Goal: Find specific page/section: Find specific page/section

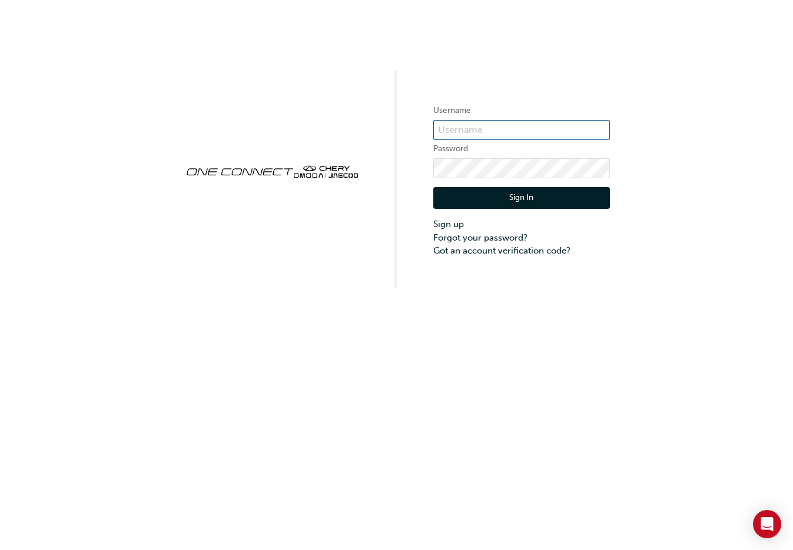
type input "ONE00078"
click at [531, 199] on button "Sign In" at bounding box center [521, 198] width 177 height 22
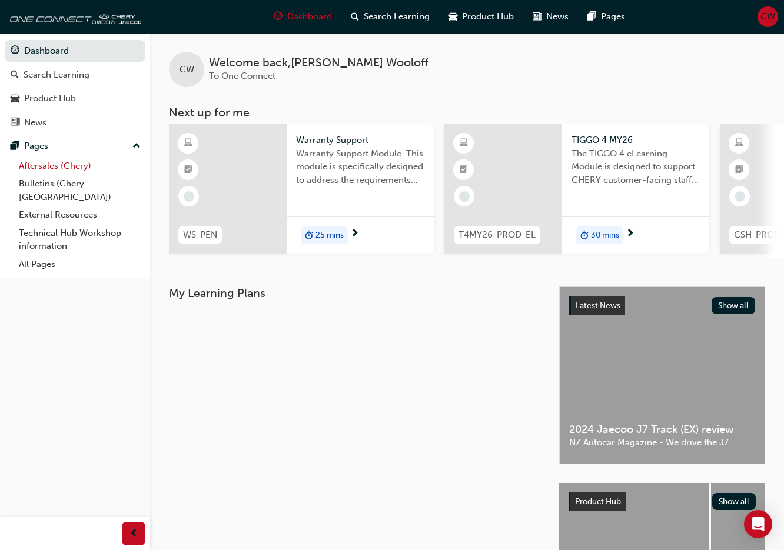
click at [55, 164] on link "Aftersales (Chery)" at bounding box center [79, 166] width 131 height 18
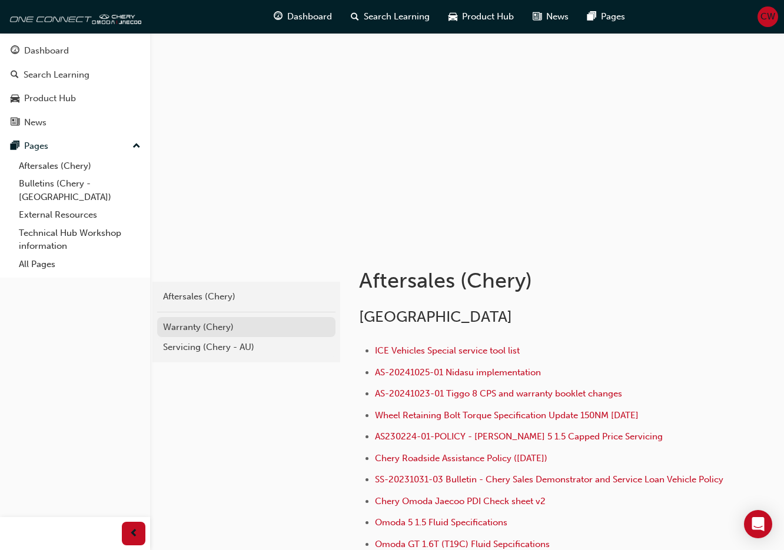
click at [187, 330] on div "Warranty (Chery)" at bounding box center [246, 328] width 167 height 14
